Goal: Task Accomplishment & Management: Complete application form

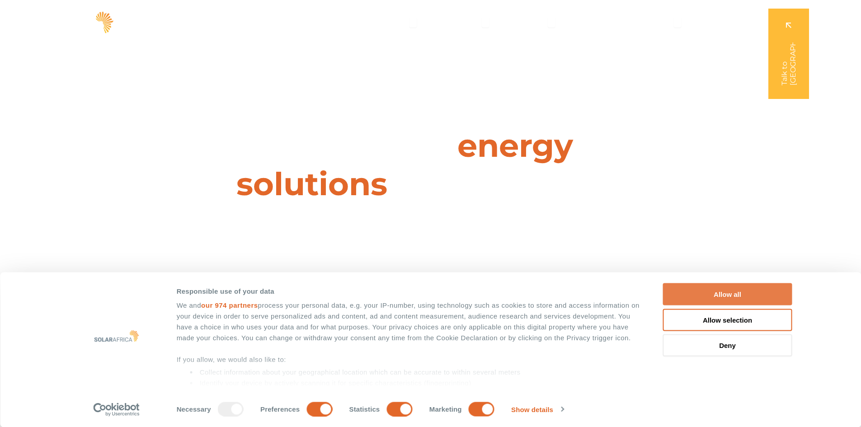
click at [728, 294] on button "Allow all" at bounding box center [727, 294] width 129 height 22
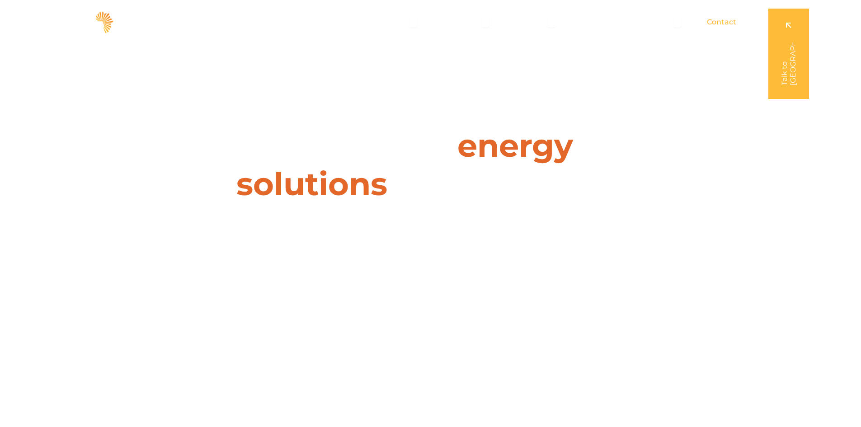
click at [719, 21] on span "Contact" at bounding box center [721, 22] width 29 height 11
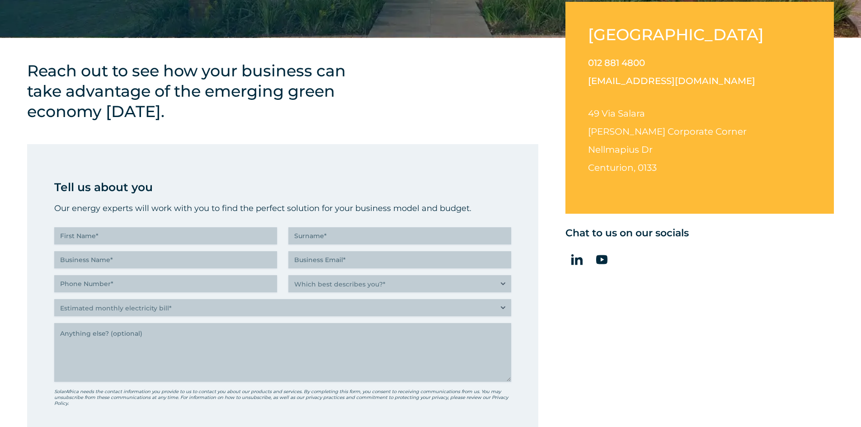
scroll to position [316, 0]
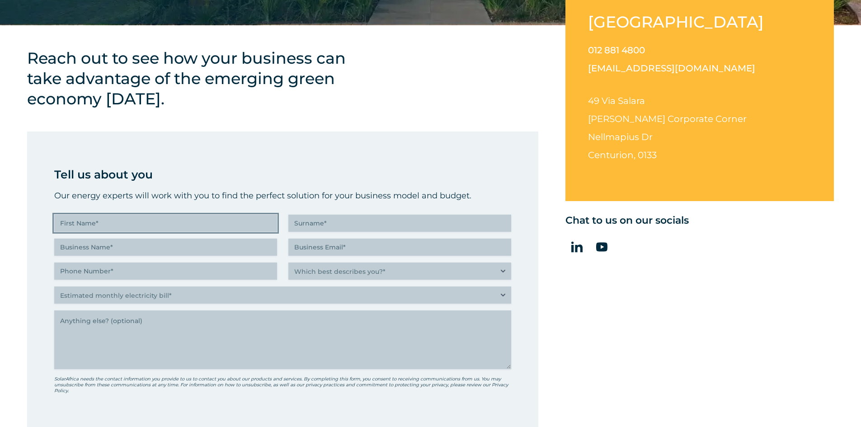
click at [124, 226] on input "First Name (Required)" at bounding box center [165, 223] width 223 height 17
type input "vincent"
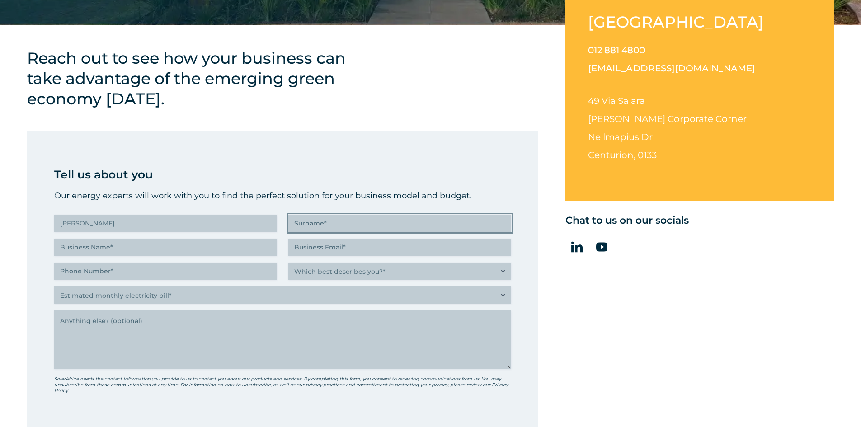
click at [358, 223] on input "Surname (Required)" at bounding box center [399, 223] width 223 height 17
type input "ding"
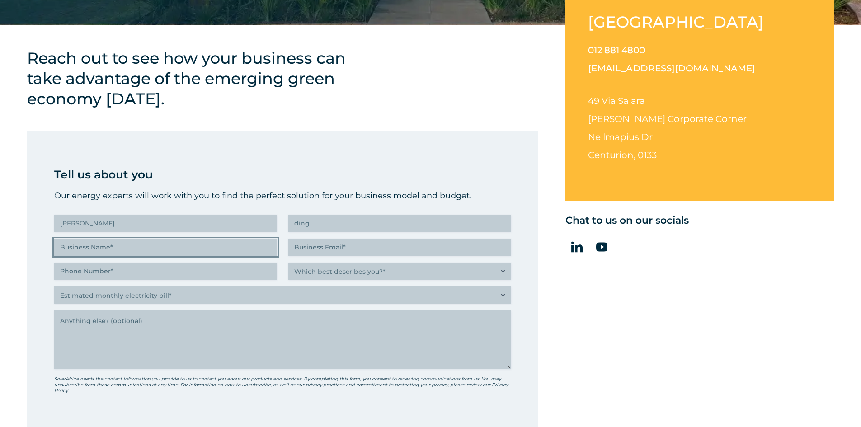
click at [205, 249] on input "Business Name (Required)" at bounding box center [165, 247] width 223 height 17
click at [93, 250] on input "Business Name (Required)" at bounding box center [165, 247] width 223 height 17
paste input "CNBM Qinhuangdao Beifang Glass Co., Ltd"
type input "CNBM Qinhuangdao Beifang Glass Co., Ltd"
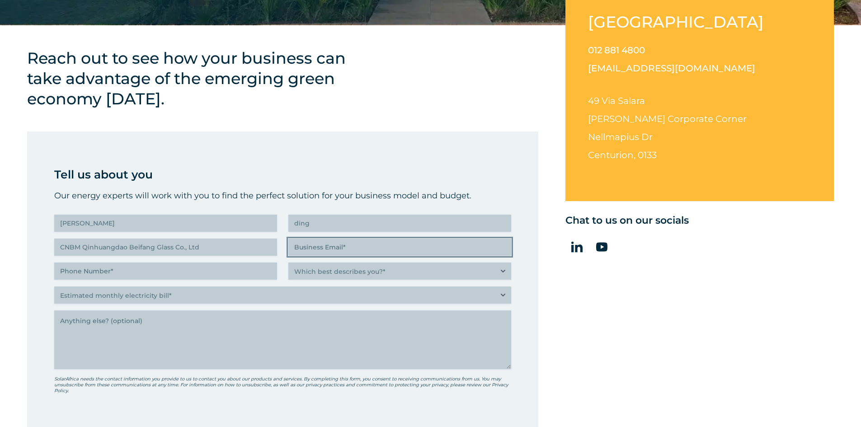
click at [324, 248] on input "Business Email (Required)" at bounding box center [399, 247] width 223 height 17
type input "15133591951@163.com"
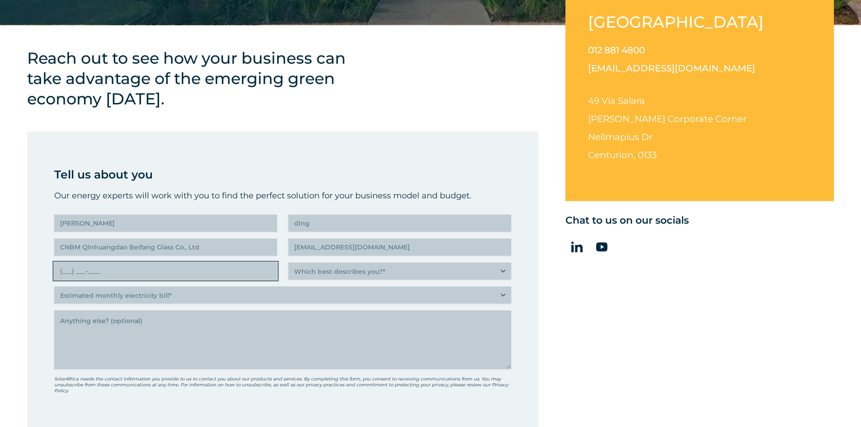
click at [182, 270] on input "(___) ___-____" at bounding box center [165, 271] width 223 height 17
drag, startPoint x: 182, startPoint y: 270, endPoint x: 48, endPoint y: 268, distance: 133.8
click at [48, 268] on div "" (Required) " indicates required fields Tell us about you Our energy experts w…" at bounding box center [282, 321] width 511 height 378
type input "(151) 335-9195"
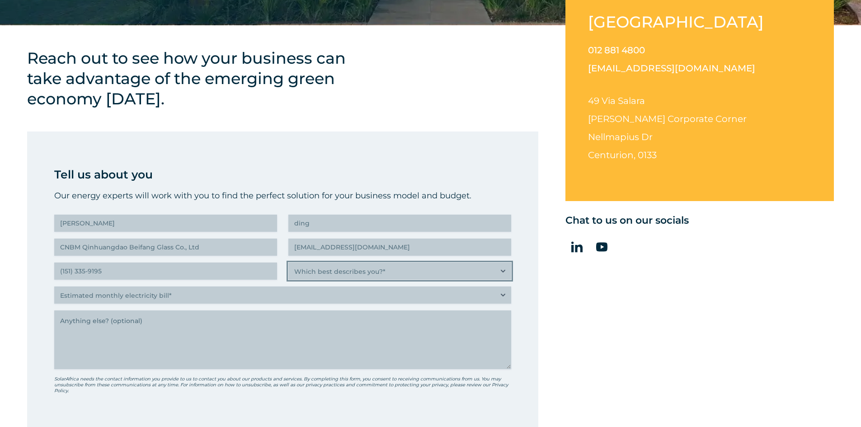
click at [327, 273] on select "Which best describes you?* Researching and identifying the best energy solution…" at bounding box center [399, 271] width 223 height 17
select select "C-suite executive or director looking for an energy solution that builds a more…"
click at [288, 263] on select "Which best describes you?* Researching and identifying the best energy solution…" at bounding box center [399, 271] width 223 height 17
drag, startPoint x: 602, startPoint y: 386, endPoint x: 593, endPoint y: 386, distance: 9.0
click at [602, 386] on div "South Africa 012 881 4800 info@solarafrica.com 49 Via Salara Irene Corporate Co…" at bounding box center [699, 267] width 269 height 485
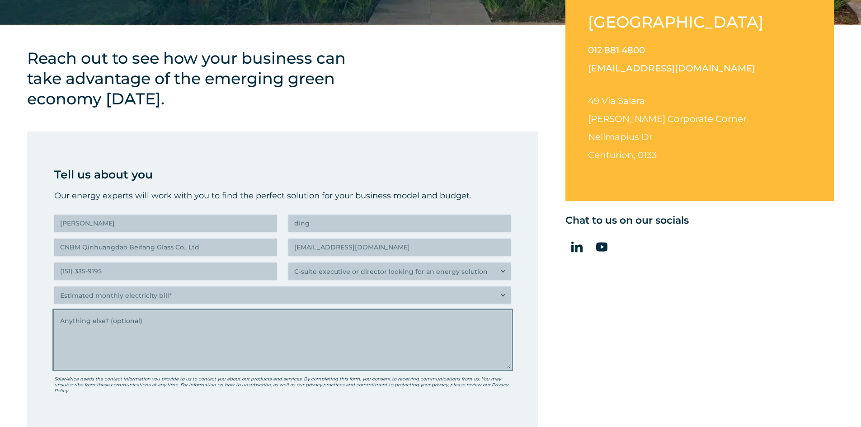
click at [226, 342] on textarea "Anything else" at bounding box center [282, 340] width 457 height 59
paste textarea "To: the purchasing department, From: Solar Glass Manufacturing Plant from China…"
type textarea "To: the purchasing department, From: Solar Glass Manufacturing Plant from China…"
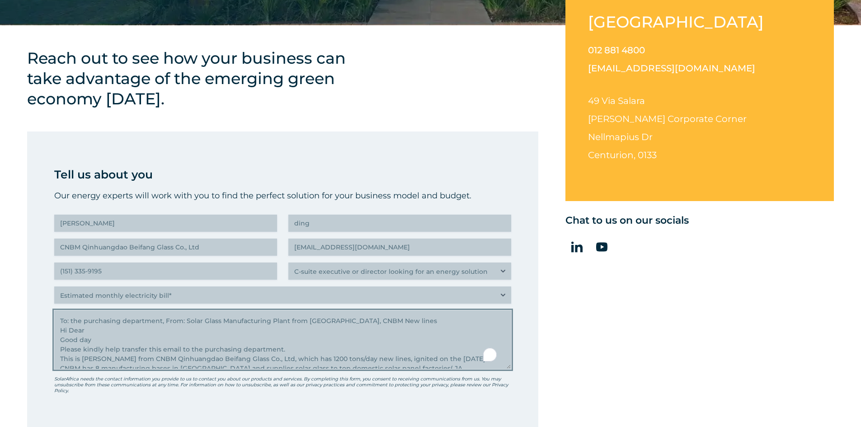
scroll to position [108, 0]
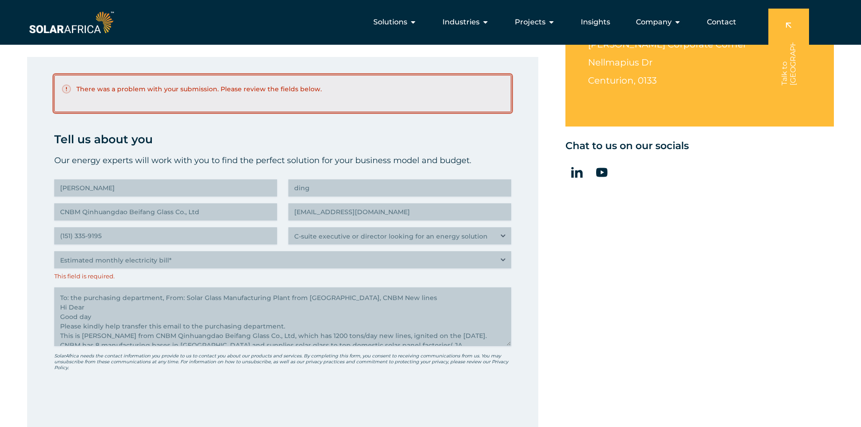
scroll to position [271, 0]
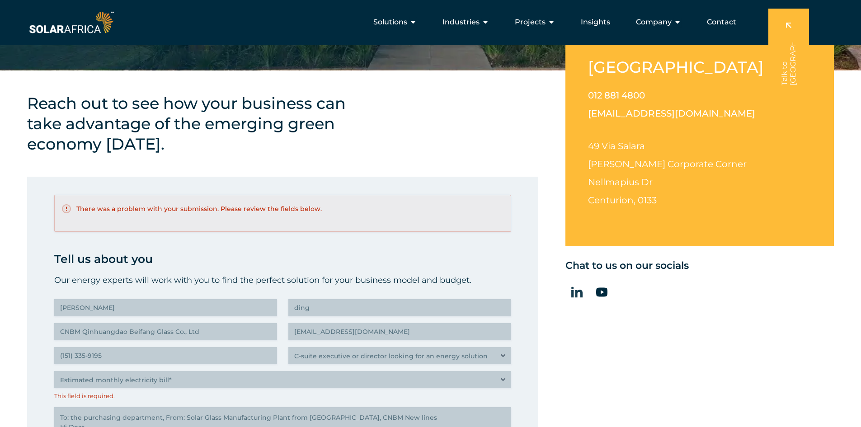
click at [576, 294] on icon at bounding box center [576, 292] width 11 height 11
